Goal: Find specific page/section: Find specific page/section

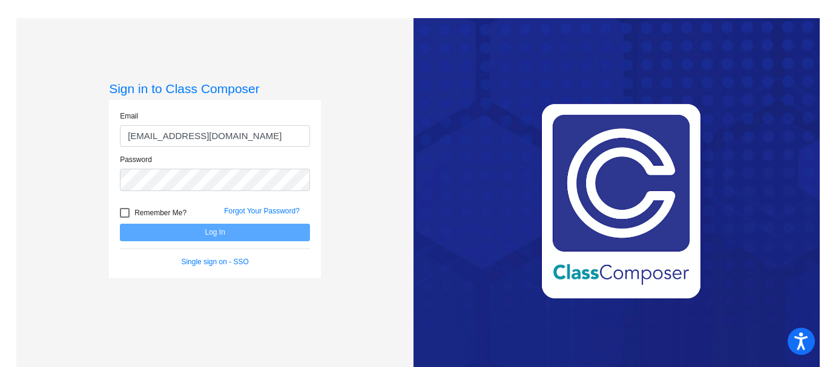
type input "[EMAIL_ADDRESS][DOMAIN_NAME]"
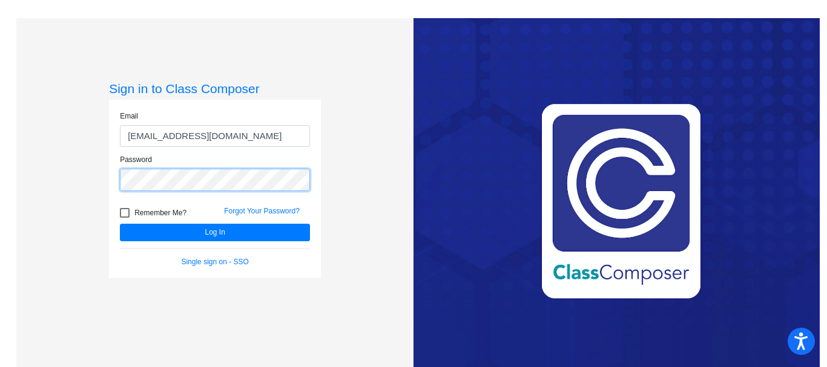
click at [120, 224] on button "Log In" at bounding box center [215, 233] width 190 height 18
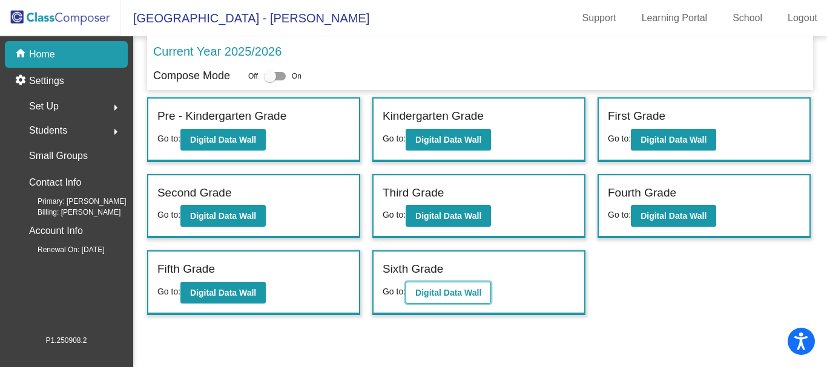
click at [454, 294] on b "Digital Data Wall" at bounding box center [448, 293] width 66 height 10
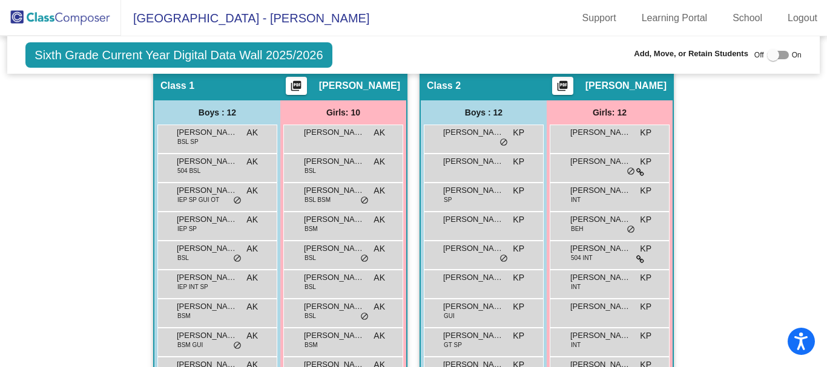
scroll to position [363, 0]
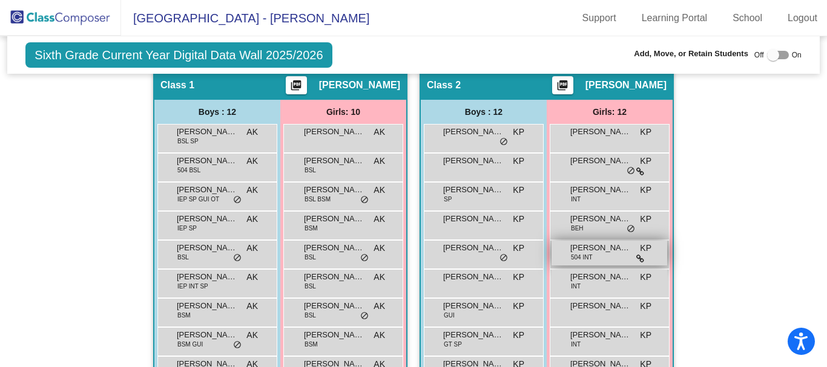
click at [605, 251] on span "[PERSON_NAME]" at bounding box center [600, 248] width 61 height 12
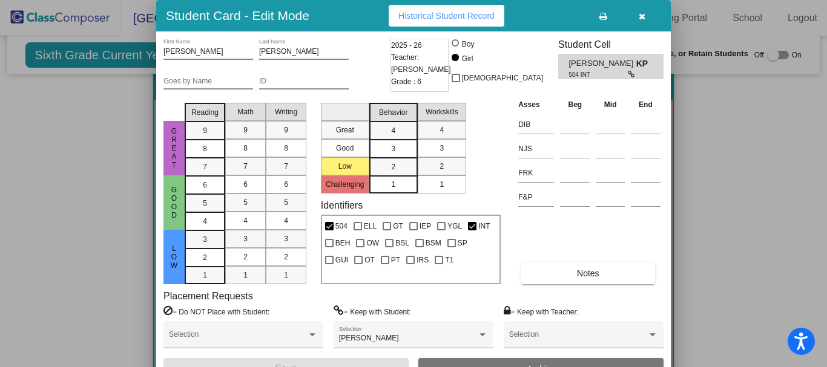
click at [641, 13] on icon "button" at bounding box center [641, 16] width 7 height 8
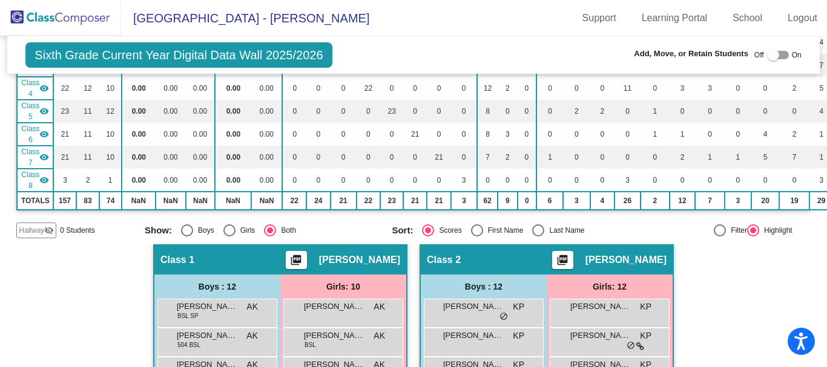
scroll to position [182, 0]
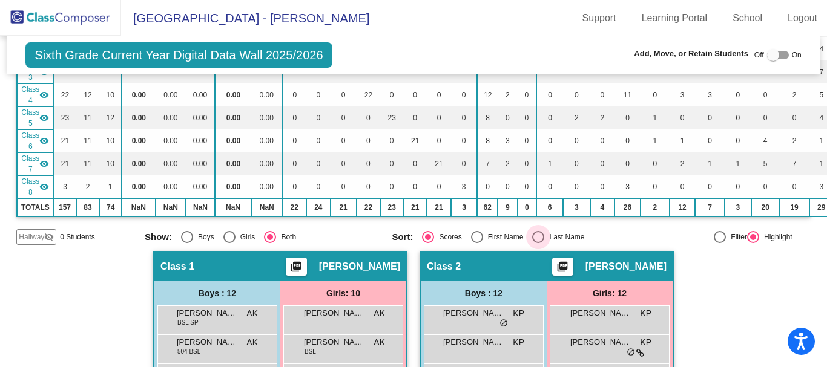
click at [538, 237] on div "Select an option" at bounding box center [538, 237] width 0 height 0
click at [537, 243] on input "Last Name" at bounding box center [537, 243] width 1 height 1
radio input "true"
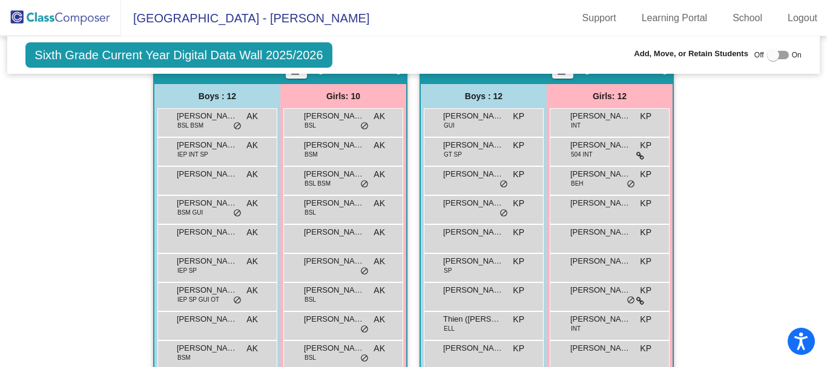
scroll to position [363, 0]
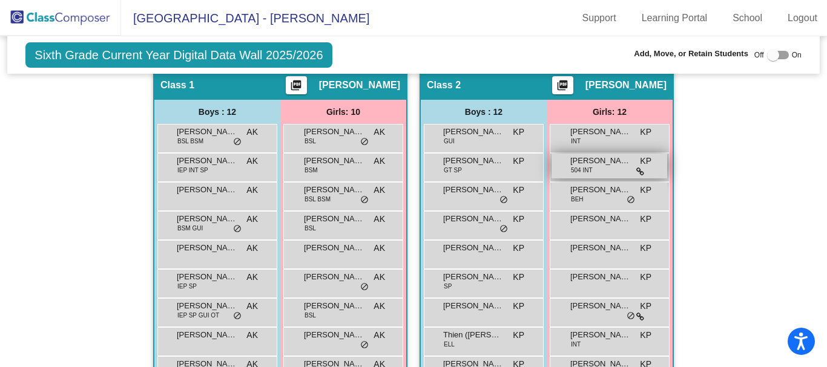
click at [609, 168] on div "[PERSON_NAME] 504 INT KP lock do_not_disturb_alt" at bounding box center [609, 166] width 116 height 25
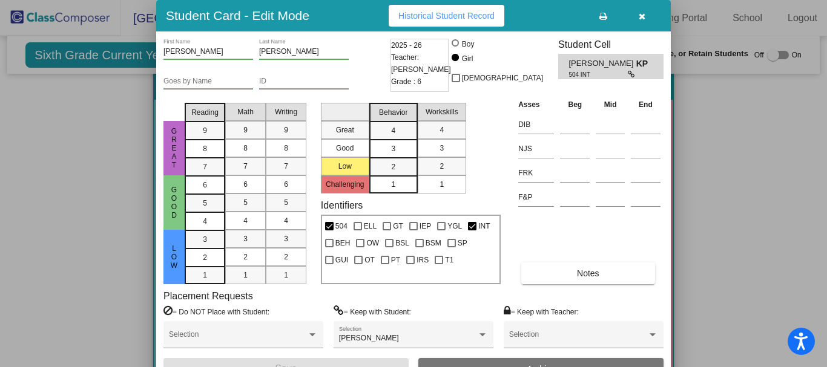
click at [644, 20] on icon "button" at bounding box center [641, 16] width 7 height 8
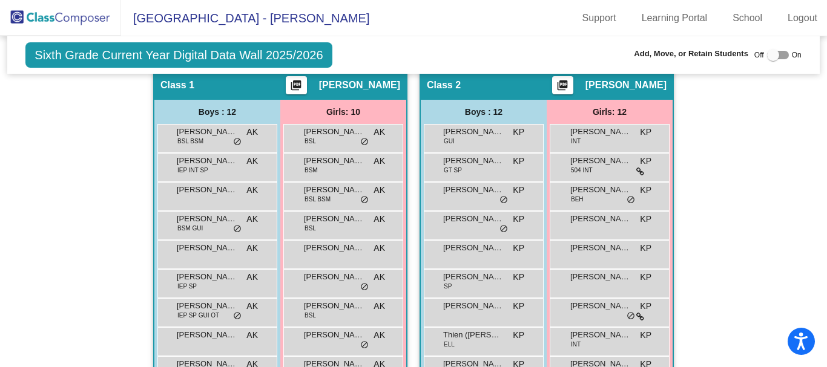
click at [622, 88] on span "[PERSON_NAME]" at bounding box center [625, 85] width 81 height 12
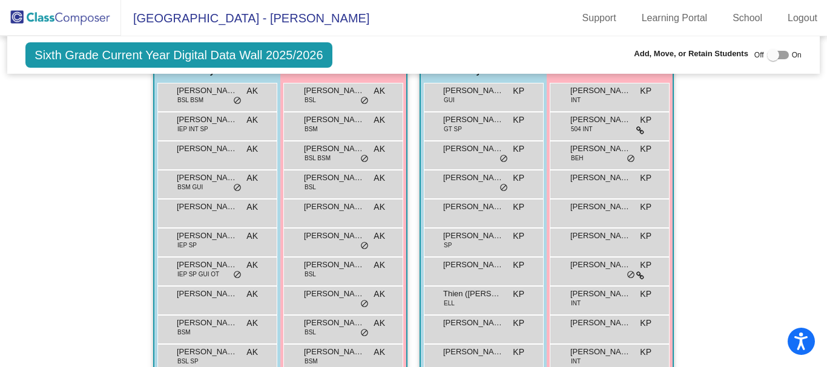
scroll to position [424, 0]
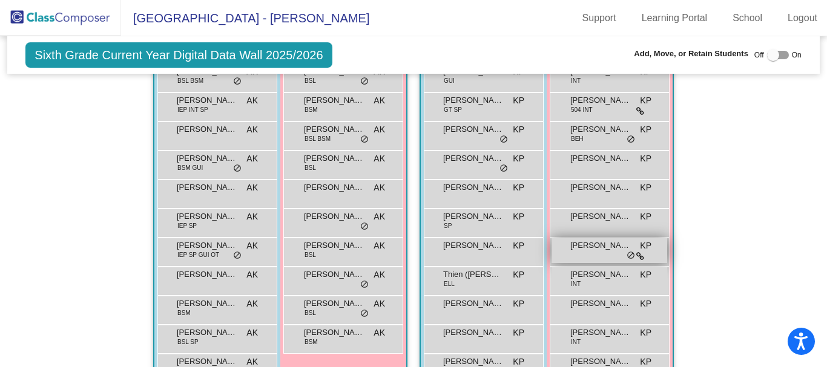
click at [601, 248] on span "[PERSON_NAME]" at bounding box center [600, 246] width 61 height 12
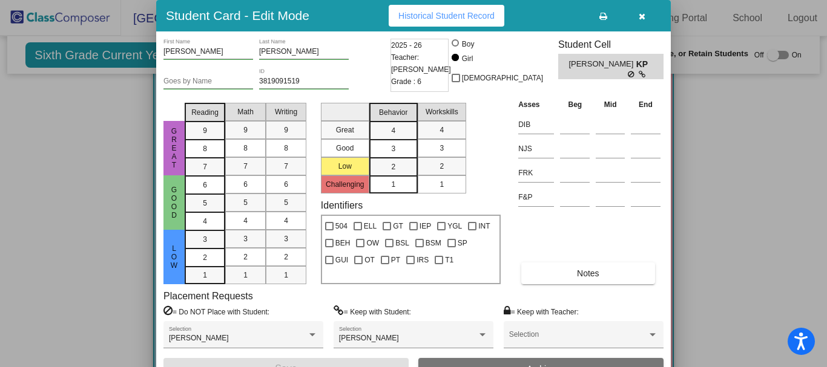
click at [641, 19] on icon "button" at bounding box center [641, 16] width 7 height 8
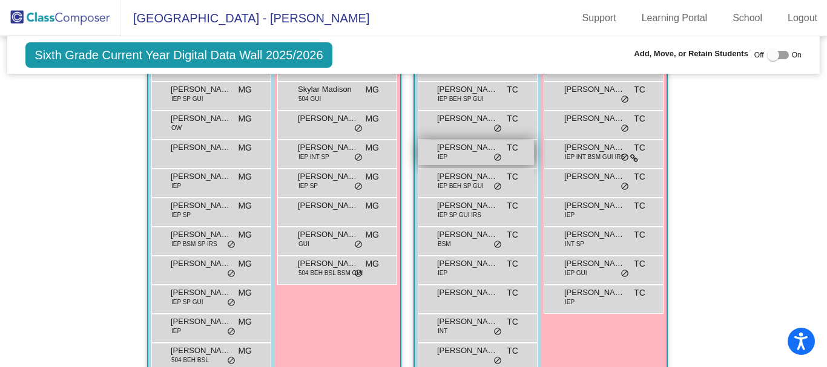
scroll to position [908, 0]
